Goal: Task Accomplishment & Management: Use online tool/utility

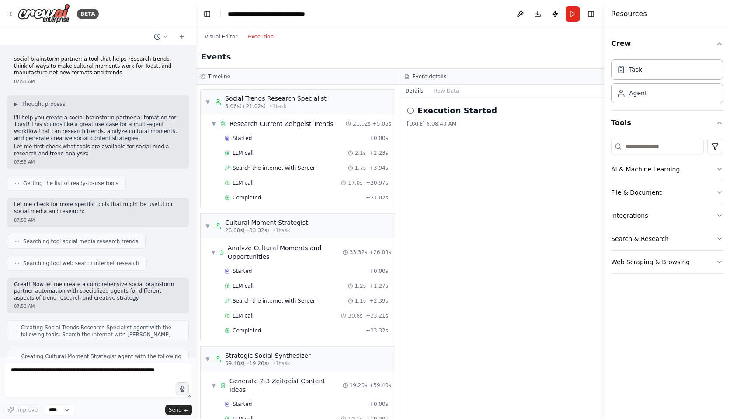
scroll to position [115, 0]
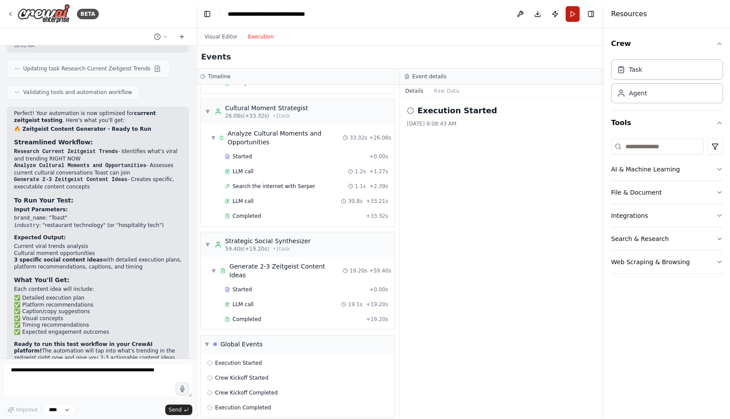
click at [575, 15] on button "Run" at bounding box center [573, 14] width 14 height 16
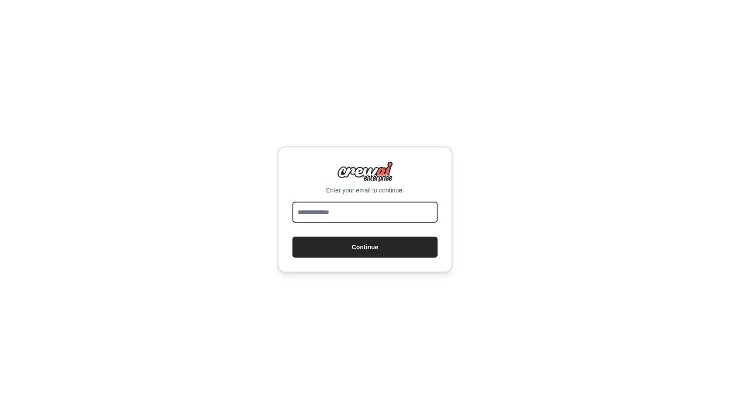
click at [384, 217] on input "email" at bounding box center [365, 212] width 145 height 21
type input "**********"
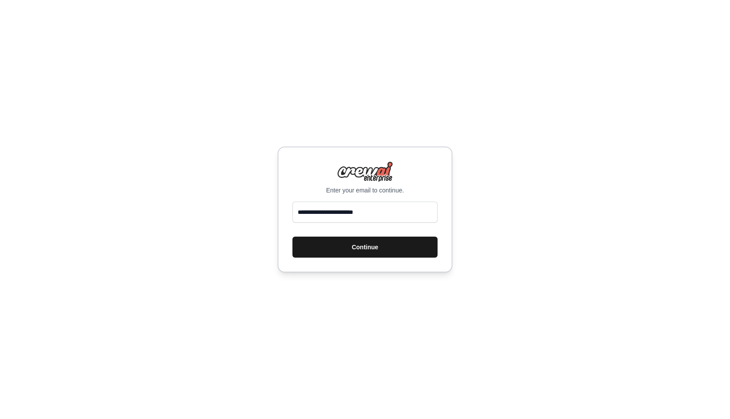
click at [373, 247] on button "Continue" at bounding box center [365, 247] width 145 height 21
click at [375, 246] on button "Continue" at bounding box center [365, 247] width 145 height 21
click at [362, 250] on button "Continue" at bounding box center [365, 247] width 145 height 21
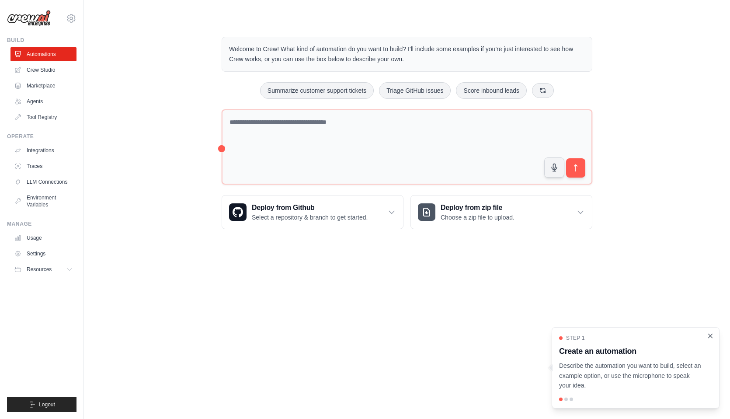
click at [709, 335] on icon "Close walkthrough" at bounding box center [711, 336] width 4 height 4
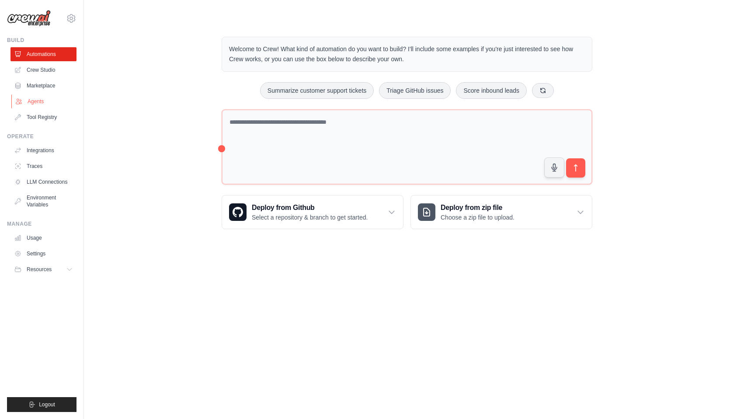
click at [44, 99] on link "Agents" at bounding box center [44, 101] width 66 height 14
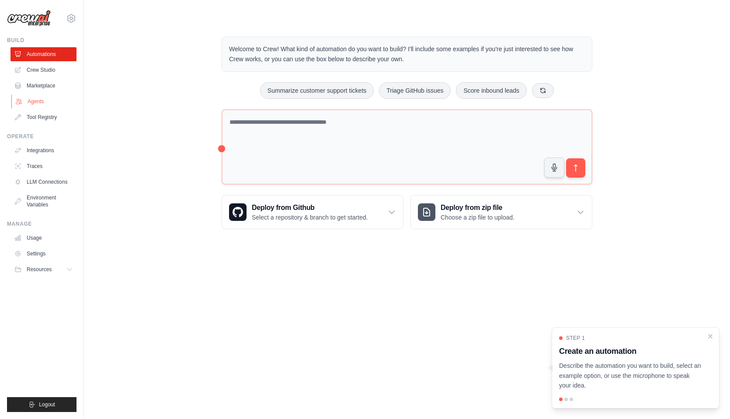
click at [38, 100] on link "Agents" at bounding box center [44, 101] width 66 height 14
click at [50, 70] on link "Crew Studio" at bounding box center [44, 70] width 66 height 14
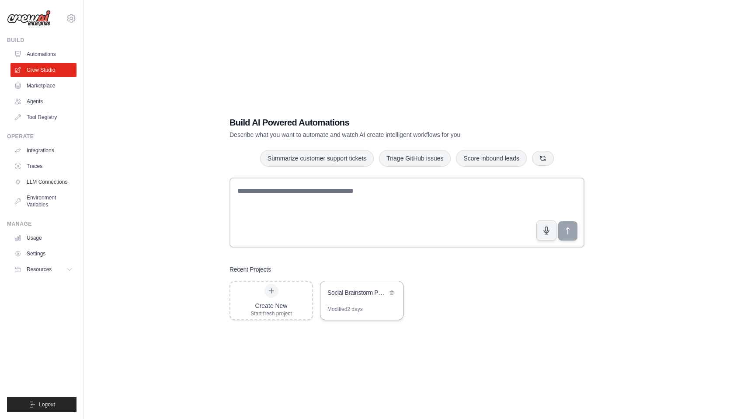
click at [359, 310] on div "Modified 2 days" at bounding box center [345, 309] width 35 height 7
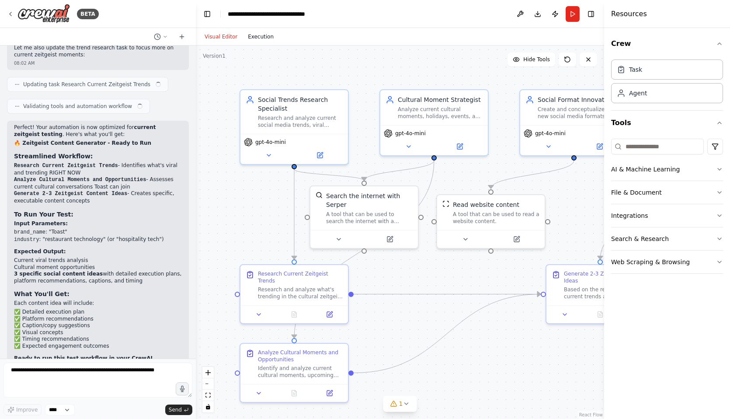
scroll to position [1556, 0]
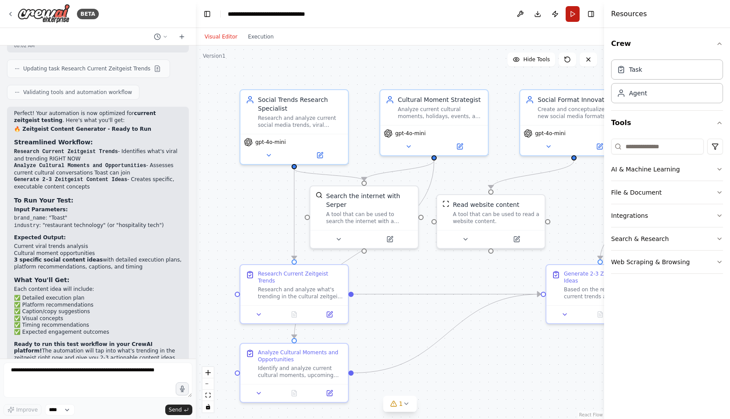
click at [571, 12] on button "Run" at bounding box center [573, 14] width 14 height 16
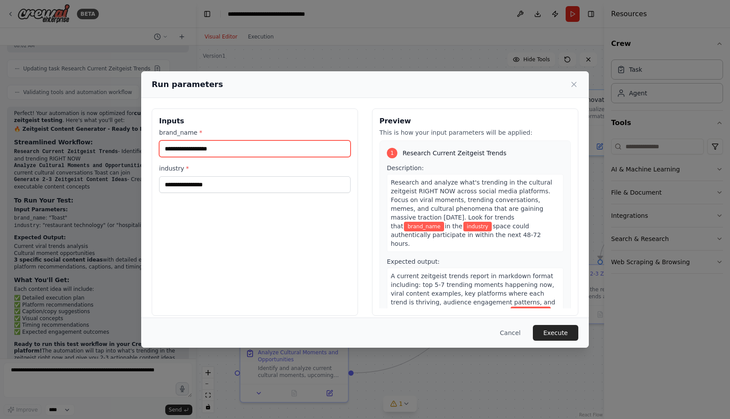
click at [211, 148] on input "brand_name *" at bounding box center [255, 148] width 192 height 17
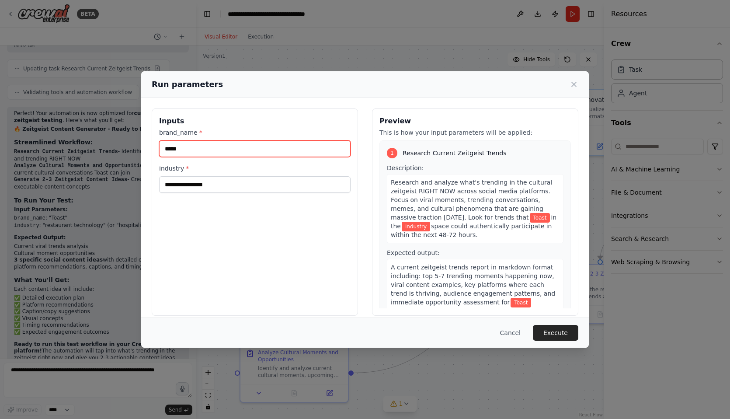
type input "*****"
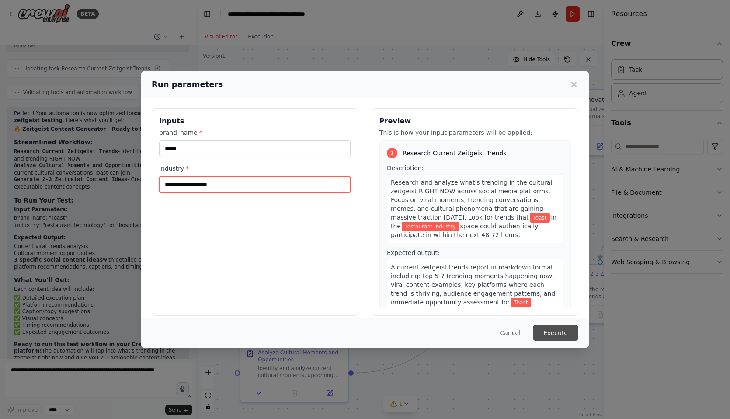
type input "**********"
click at [548, 331] on button "Execute" at bounding box center [555, 333] width 45 height 16
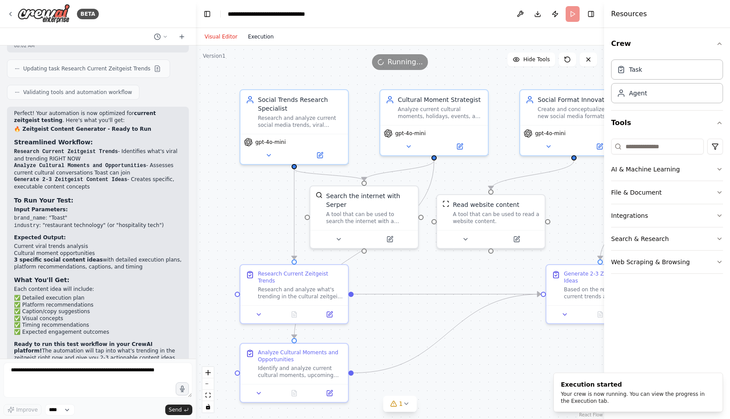
click at [263, 37] on button "Execution" at bounding box center [261, 36] width 36 height 10
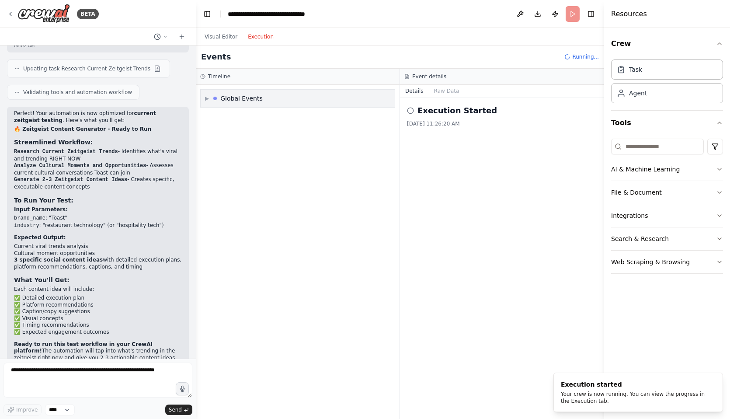
click at [207, 100] on span "▶" at bounding box center [207, 98] width 4 height 7
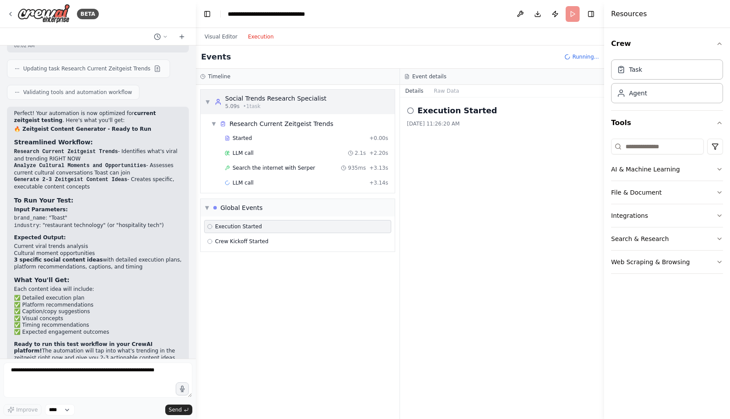
click at [206, 102] on span "▼" at bounding box center [207, 101] width 5 height 7
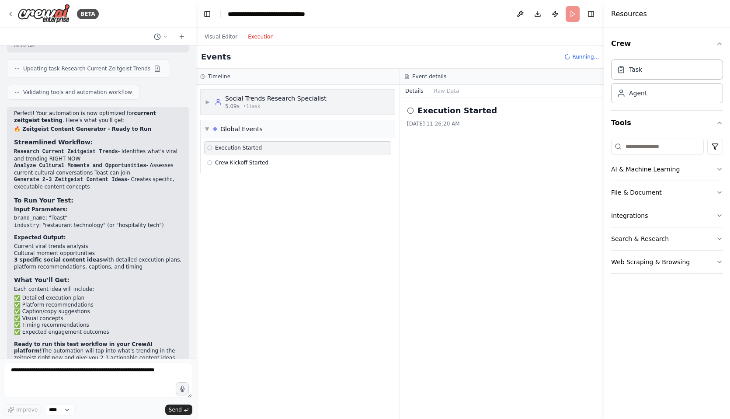
click at [209, 101] on span "▶" at bounding box center [207, 101] width 5 height 7
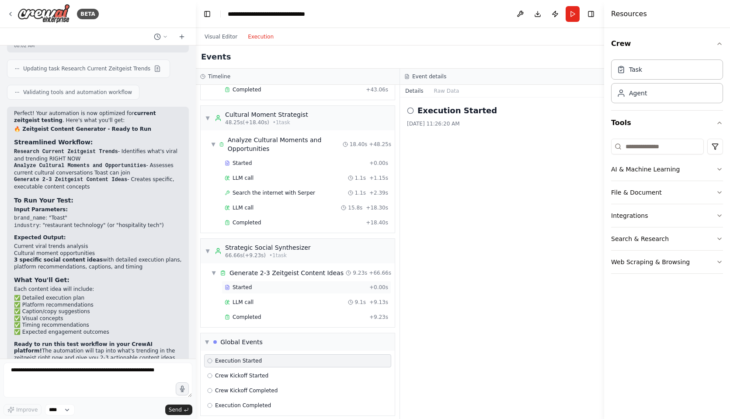
scroll to position [115, 0]
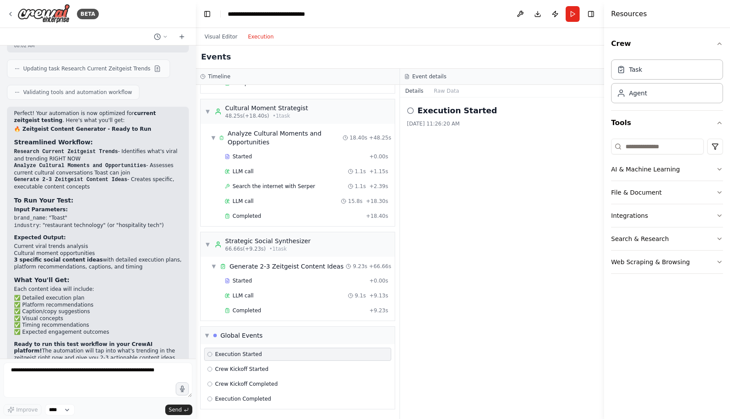
click at [410, 116] on div "Execution Started" at bounding box center [502, 111] width 190 height 12
click at [411, 111] on icon at bounding box center [410, 110] width 7 height 7
click at [220, 36] on button "Visual Editor" at bounding box center [220, 36] width 43 height 10
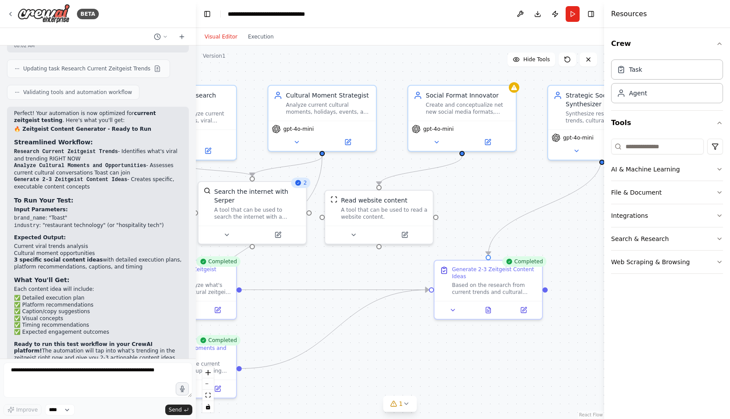
drag, startPoint x: 491, startPoint y: 170, endPoint x: 379, endPoint y: 165, distance: 111.6
click at [379, 165] on div ".deletable-edge-delete-btn { width: 20px; height: 20px; border: 0px solid #ffff…" at bounding box center [400, 231] width 408 height 373
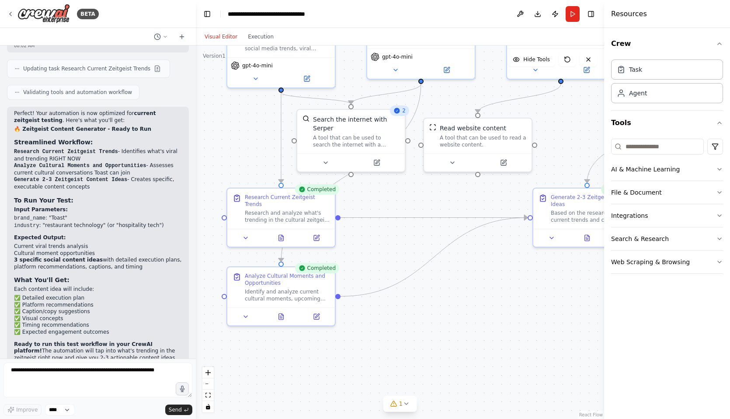
drag, startPoint x: 489, startPoint y: 200, endPoint x: 579, endPoint y: 126, distance: 116.8
click at [579, 126] on div ".deletable-edge-delete-btn { width: 20px; height: 20px; border: 0px solid #ffff…" at bounding box center [400, 231] width 408 height 373
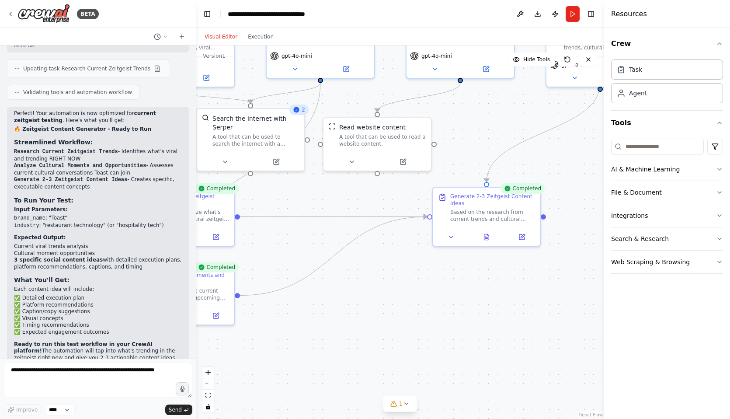
drag, startPoint x: 406, startPoint y: 254, endPoint x: 312, endPoint y: 254, distance: 93.6
click at [312, 254] on div ".deletable-edge-delete-btn { width: 20px; height: 20px; border: 0px solid #ffff…" at bounding box center [400, 231] width 408 height 373
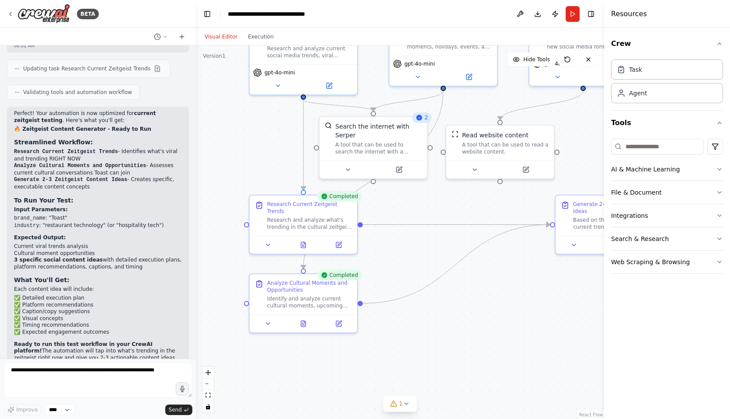
drag, startPoint x: 312, startPoint y: 224, endPoint x: 436, endPoint y: 233, distance: 124.5
click at [436, 233] on div ".deletable-edge-delete-btn { width: 20px; height: 20px; border: 0px solid #ffff…" at bounding box center [400, 231] width 408 height 373
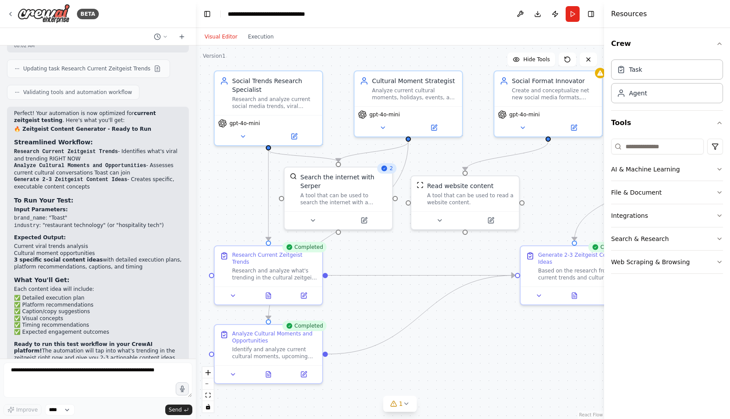
drag, startPoint x: 461, startPoint y: 106, endPoint x: 426, endPoint y: 173, distance: 75.3
click at [426, 173] on div ".deletable-edge-delete-btn { width: 20px; height: 20px; border: 0px solid #ffff…" at bounding box center [400, 231] width 408 height 373
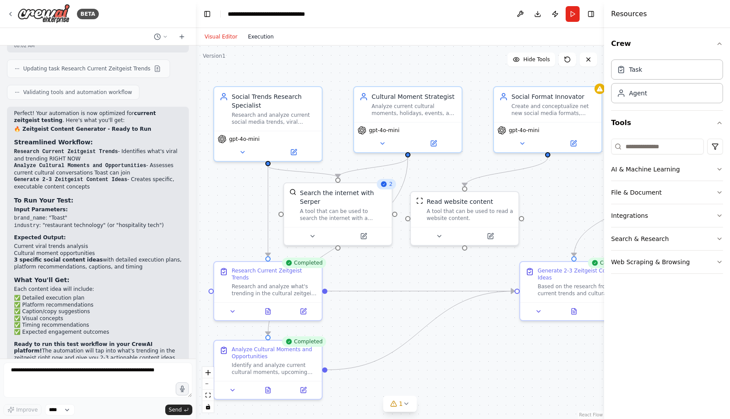
click at [257, 35] on button "Execution" at bounding box center [261, 36] width 36 height 10
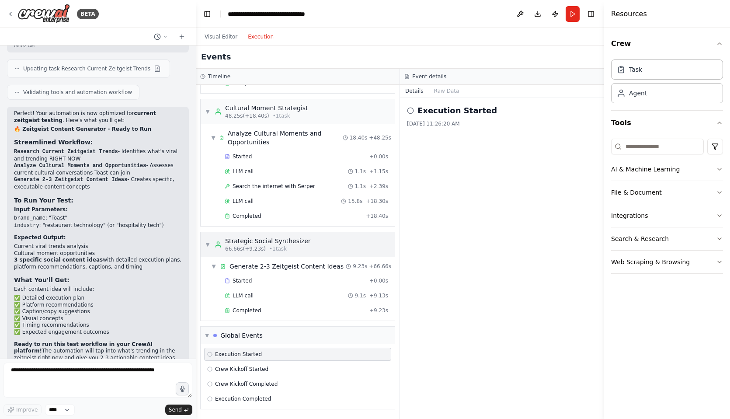
click at [329, 237] on div "▼ Strategic Social Synthesizer 66.66s (+9.23s) • 1 task" at bounding box center [298, 244] width 194 height 24
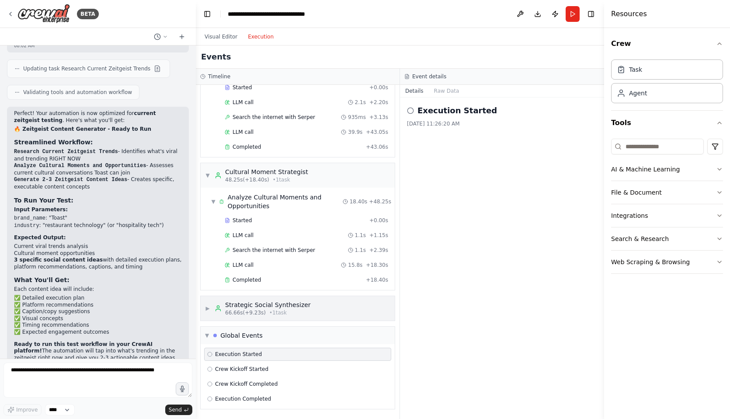
click at [305, 309] on div "Strategic Social Synthesizer" at bounding box center [268, 304] width 86 height 9
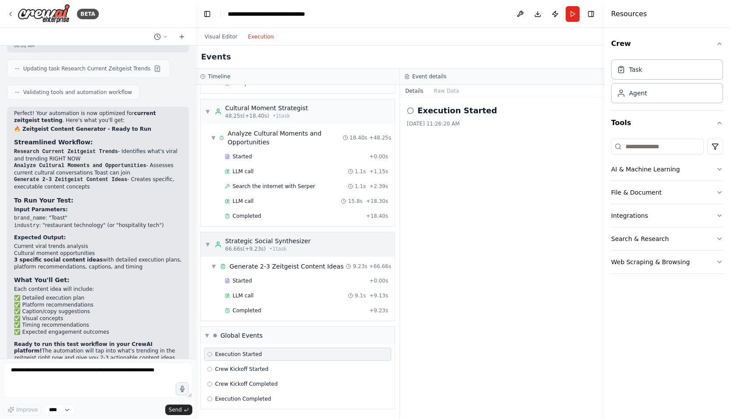
click at [297, 245] on div "Strategic Social Synthesizer" at bounding box center [268, 241] width 86 height 9
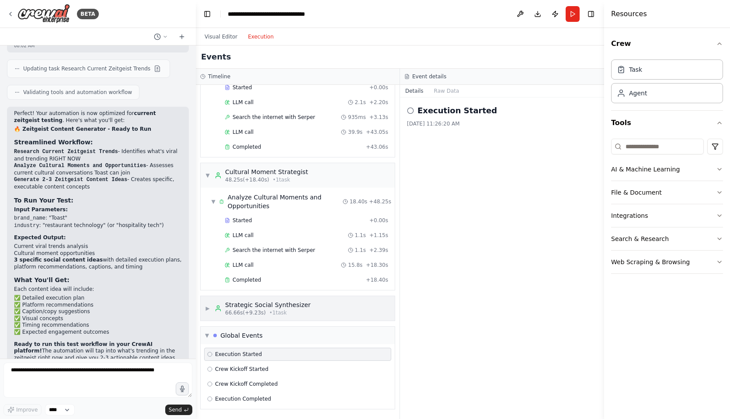
click at [295, 310] on div "66.66s (+9.23s) • 1 task" at bounding box center [268, 312] width 86 height 7
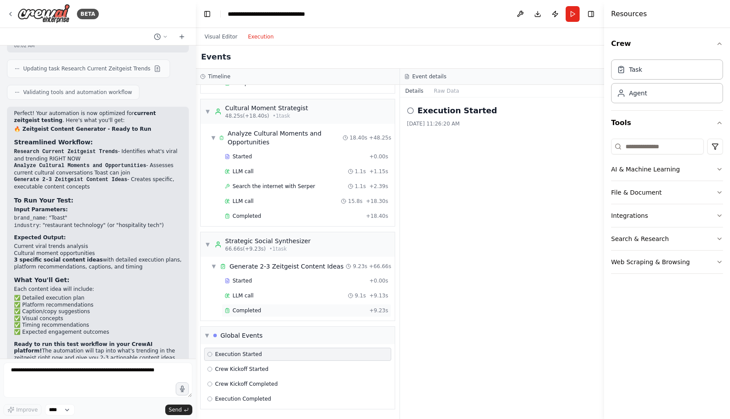
click at [257, 306] on div "Completed + 9.23s" at bounding box center [307, 310] width 170 height 13
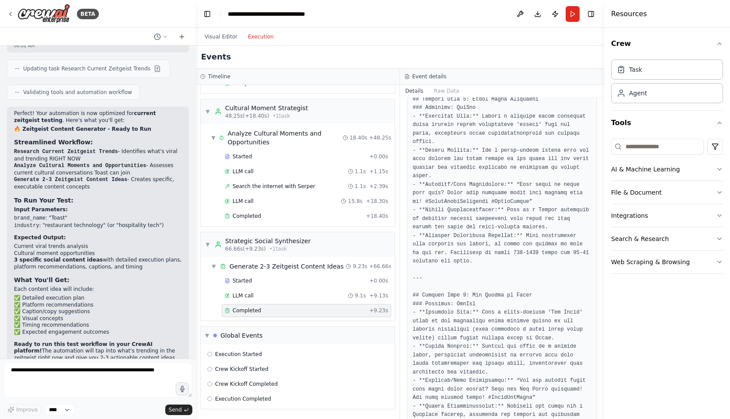
scroll to position [93, 0]
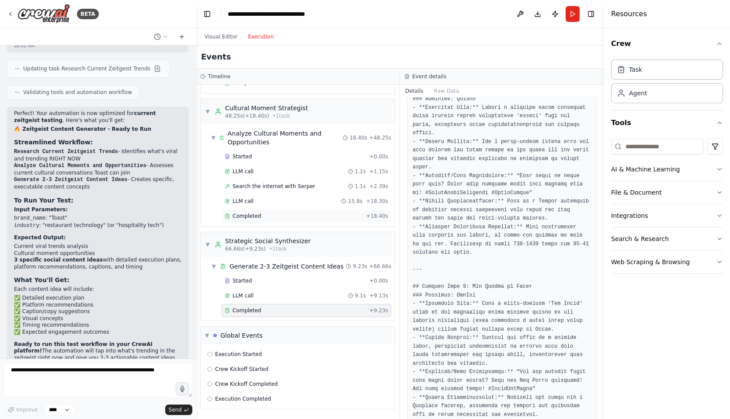
click at [298, 211] on div "Completed + 18.40s" at bounding box center [307, 215] width 170 height 13
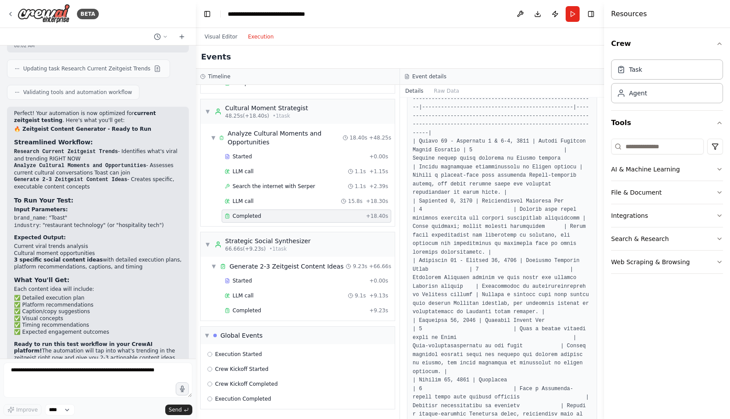
scroll to position [222, 0]
click at [267, 311] on div "Completed" at bounding box center [295, 310] width 141 height 7
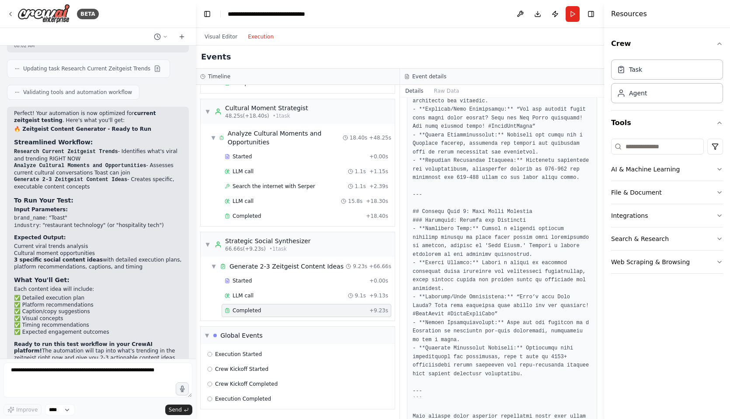
scroll to position [0, 0]
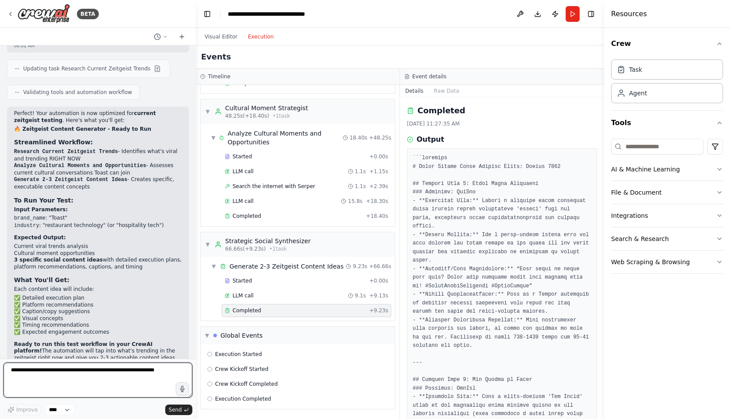
click at [81, 366] on textarea at bounding box center [97, 379] width 189 height 35
type textarea "*"
drag, startPoint x: 106, startPoint y: 379, endPoint x: 120, endPoint y: 379, distance: 14.0
click at [120, 379] on textarea "**********" at bounding box center [97, 379] width 189 height 35
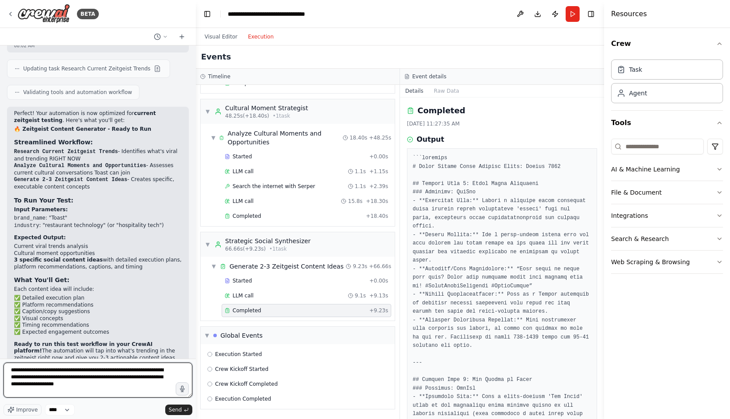
drag, startPoint x: 97, startPoint y: 377, endPoint x: 113, endPoint y: 378, distance: 16.6
click at [113, 378] on textarea "**********" at bounding box center [97, 379] width 189 height 35
click at [110, 385] on textarea "**********" at bounding box center [97, 379] width 189 height 35
type textarea "**********"
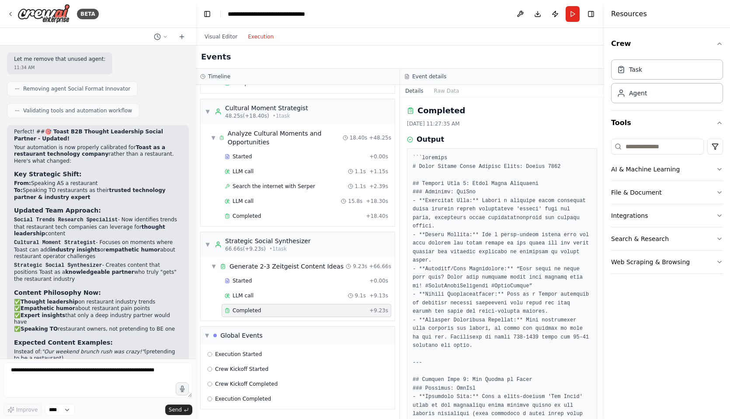
scroll to position [2211, 0]
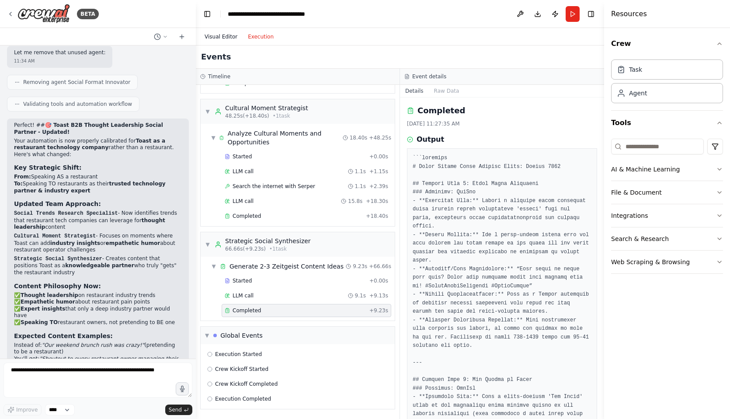
click at [221, 36] on button "Visual Editor" at bounding box center [220, 36] width 43 height 10
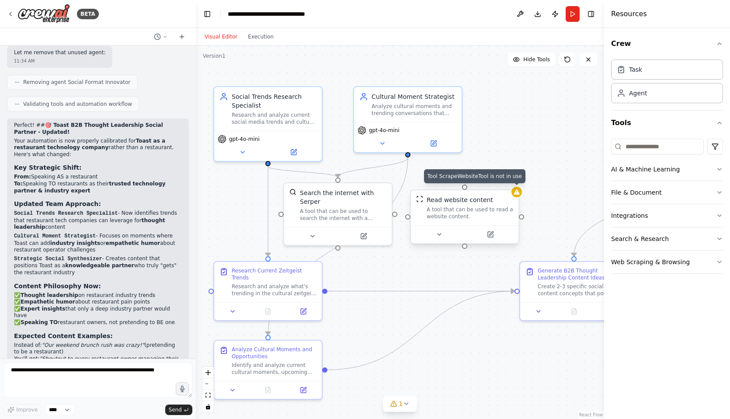
click at [516, 194] on icon at bounding box center [517, 191] width 6 height 5
click at [512, 181] on icon at bounding box center [511, 181] width 3 height 5
click at [496, 181] on button "Confirm" at bounding box center [487, 181] width 31 height 10
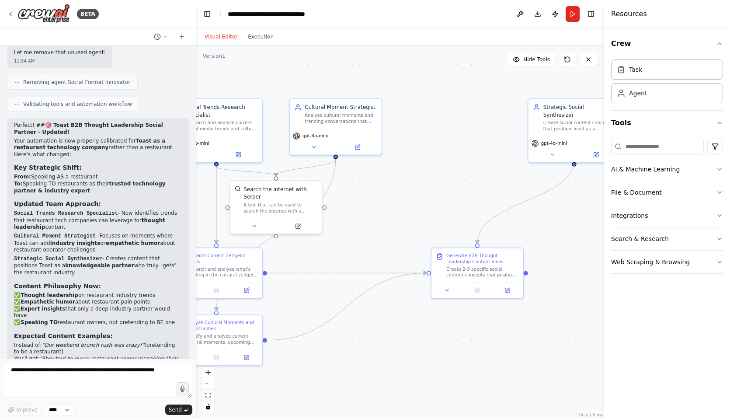
drag, startPoint x: 476, startPoint y: 216, endPoint x: 364, endPoint y: 223, distance: 112.2
click at [364, 223] on div ".deletable-edge-delete-btn { width: 20px; height: 20px; border: 0px solid #ffff…" at bounding box center [400, 231] width 408 height 373
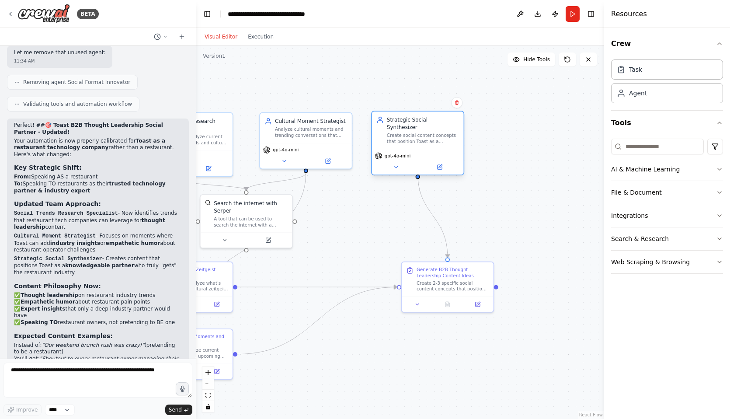
drag, startPoint x: 533, startPoint y: 143, endPoint x: 403, endPoint y: 145, distance: 130.3
click at [403, 149] on div "gpt-4o-mini" at bounding box center [418, 162] width 92 height 26
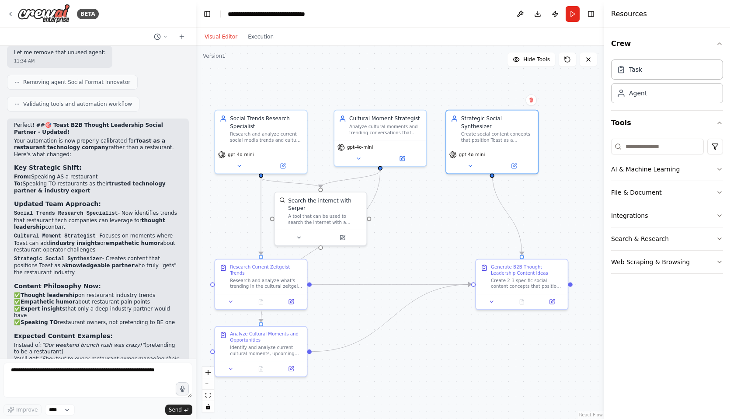
drag, startPoint x: 375, startPoint y: 211, endPoint x: 481, endPoint y: 202, distance: 106.2
click at [481, 202] on div ".deletable-edge-delete-btn { width: 20px; height: 20px; border: 0px solid #ffff…" at bounding box center [400, 231] width 408 height 373
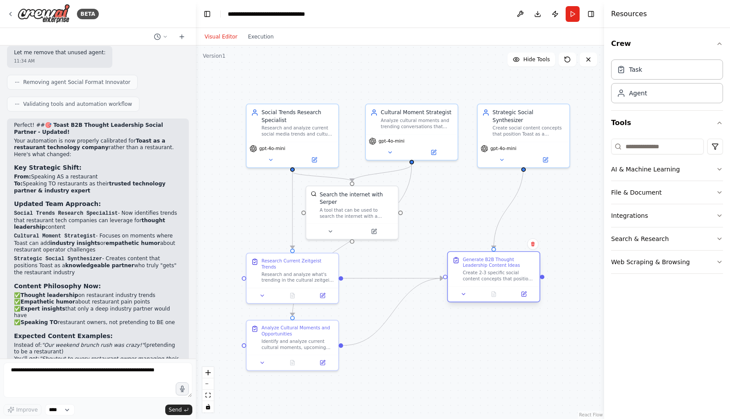
drag, startPoint x: 556, startPoint y: 289, endPoint x: 499, endPoint y: 285, distance: 56.5
click at [499, 285] on div "Generate B2B Thought Leadership Content Ideas Create 2-3 specific social conten…" at bounding box center [493, 276] width 93 height 51
click at [498, 361] on div ".deletable-edge-delete-btn { width: 20px; height: 20px; border: 0px solid #ffff…" at bounding box center [400, 231] width 408 height 373
click at [254, 34] on button "Execution" at bounding box center [261, 36] width 36 height 10
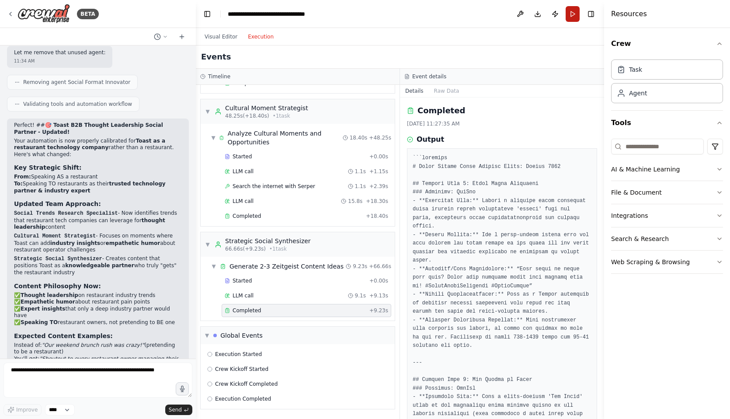
click at [574, 12] on button "Run" at bounding box center [573, 14] width 14 height 16
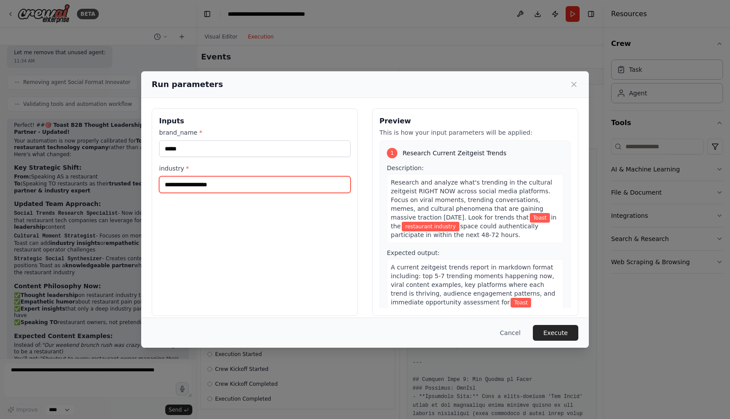
click at [230, 190] on input "**********" at bounding box center [255, 184] width 192 height 17
click at [558, 333] on button "Execute" at bounding box center [555, 333] width 45 height 16
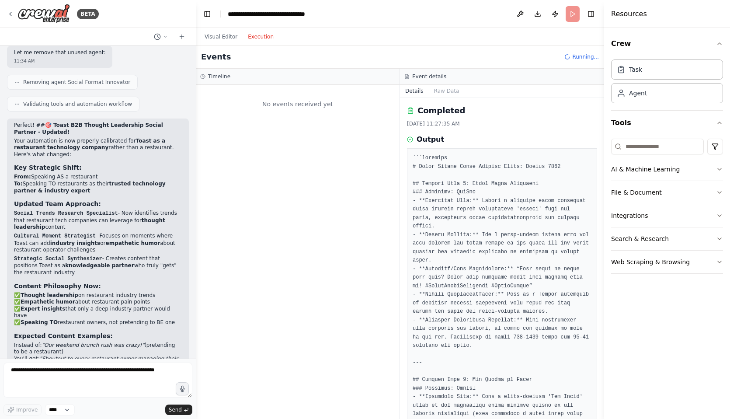
scroll to position [0, 0]
